Goal: Task Accomplishment & Management: Manage account settings

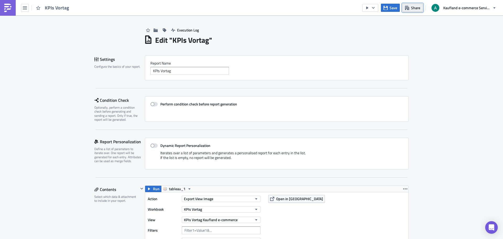
click at [417, 7] on span "Share" at bounding box center [415, 7] width 9 height 5
click at [256, 27] on div "Execution Log" at bounding box center [276, 24] width 264 height 19
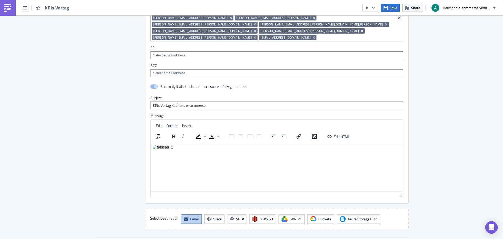
scroll to position [466, 0]
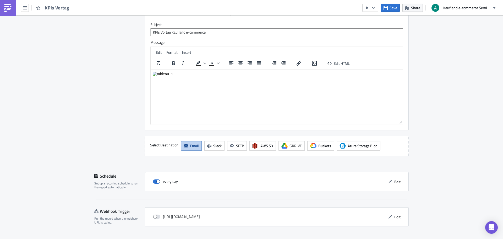
click at [154, 177] on div "every day" at bounding box center [165, 181] width 25 height 8
click at [154, 179] on span at bounding box center [156, 181] width 7 height 4
click at [154, 180] on input "checkbox" at bounding box center [155, 181] width 3 height 3
checkbox input "false"
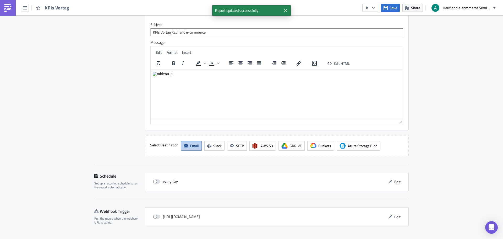
click at [392, 238] on span "Save & Exit" at bounding box center [397, 242] width 18 height 5
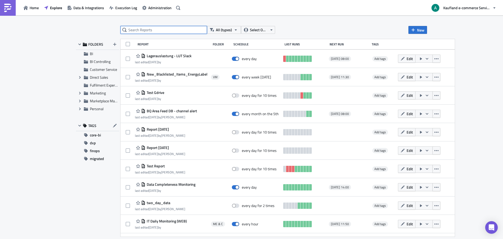
click at [161, 29] on input "text" at bounding box center [163, 30] width 86 height 8
type input "kpis vortag"
